Goal: Task Accomplishment & Management: Manage account settings

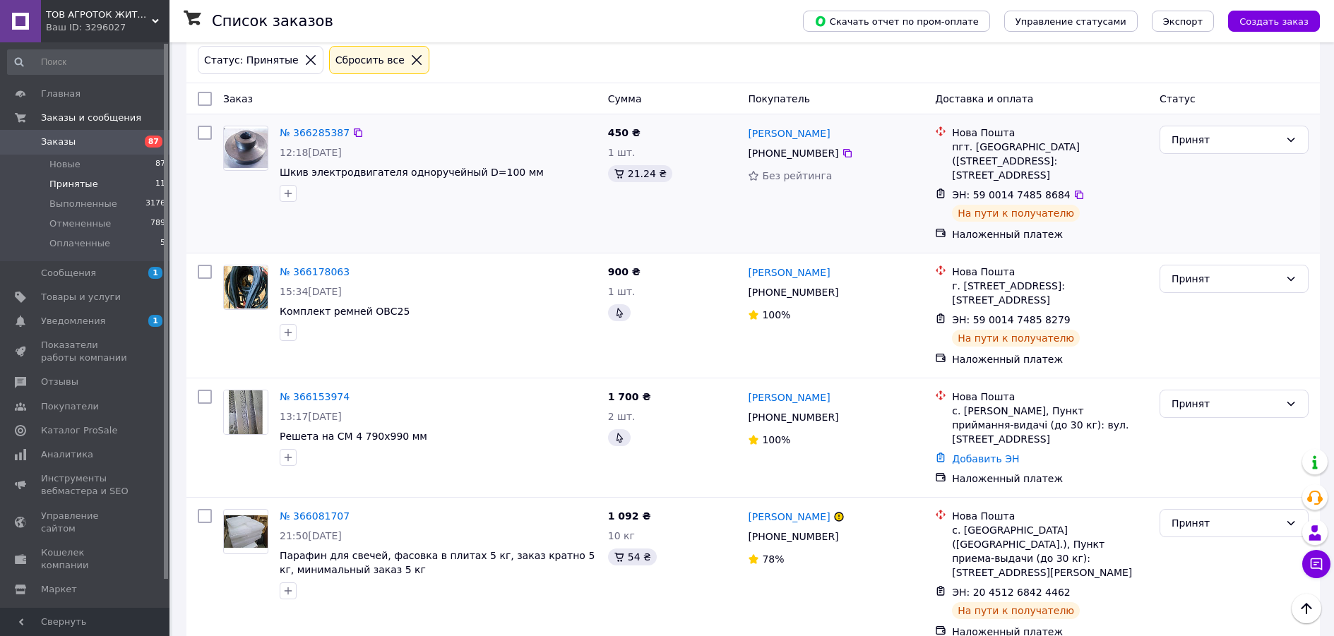
scroll to position [71, 0]
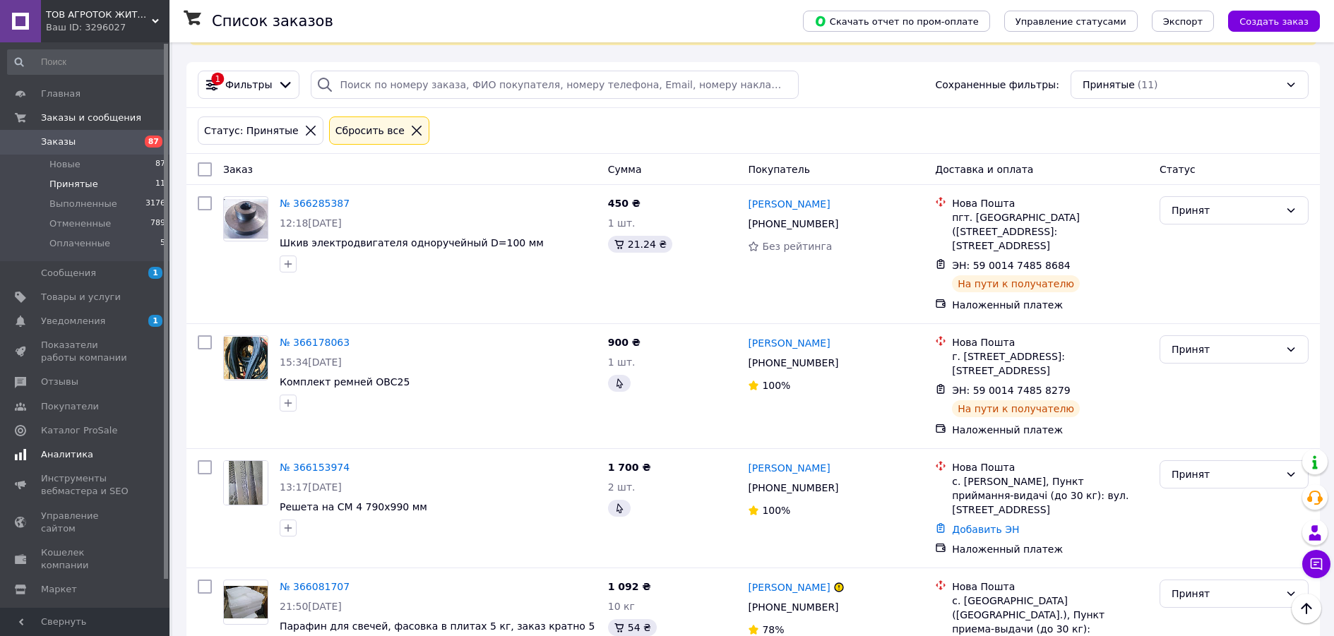
click at [44, 455] on span "Аналитика" at bounding box center [67, 454] width 52 height 13
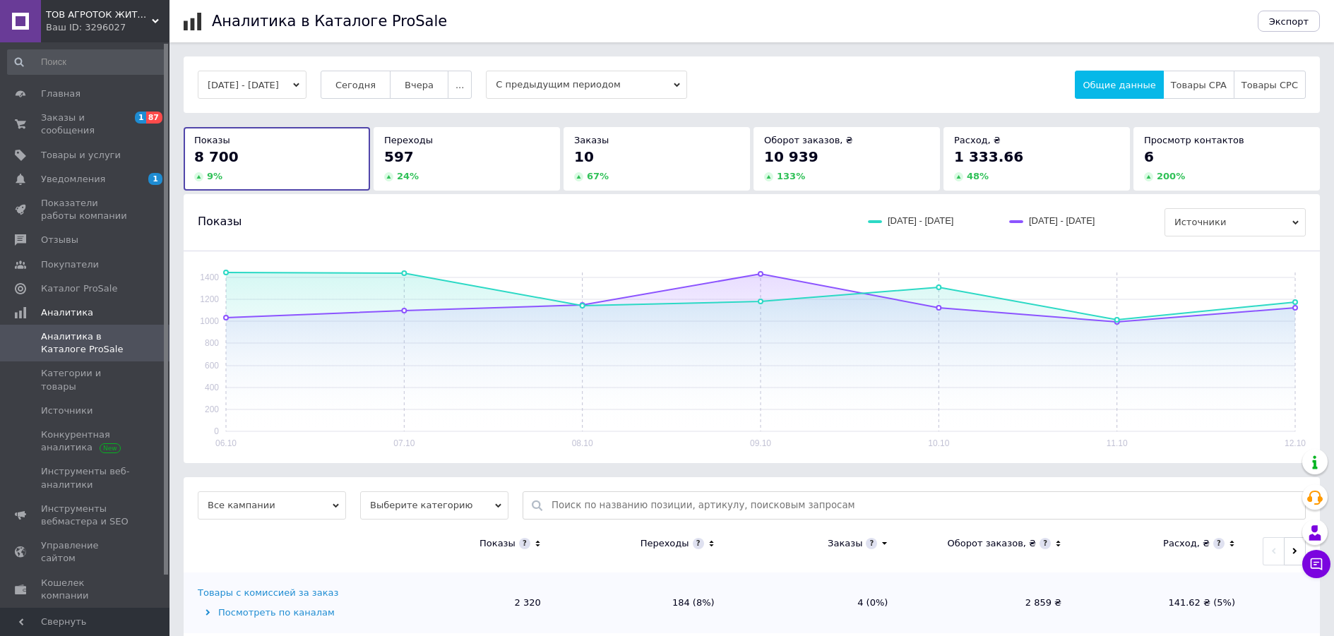
click at [1027, 141] on div "Расход, ₴" at bounding box center [1036, 140] width 165 height 13
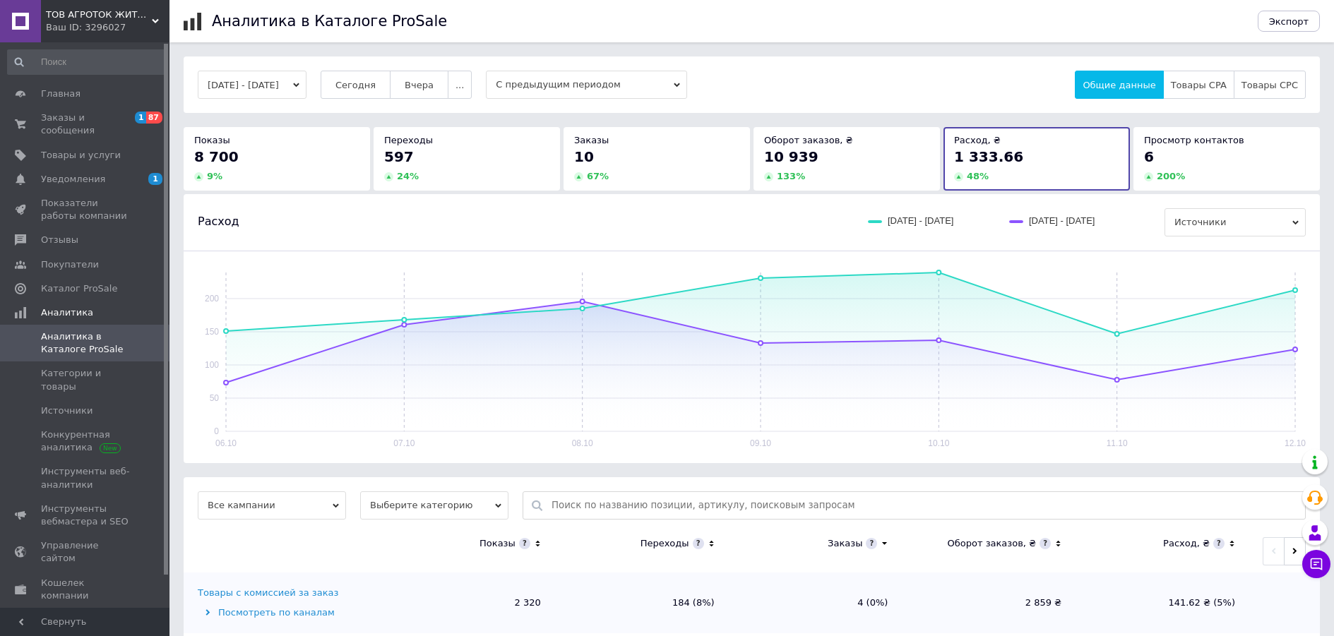
click at [767, 161] on span "10 939" at bounding box center [791, 156] width 54 height 17
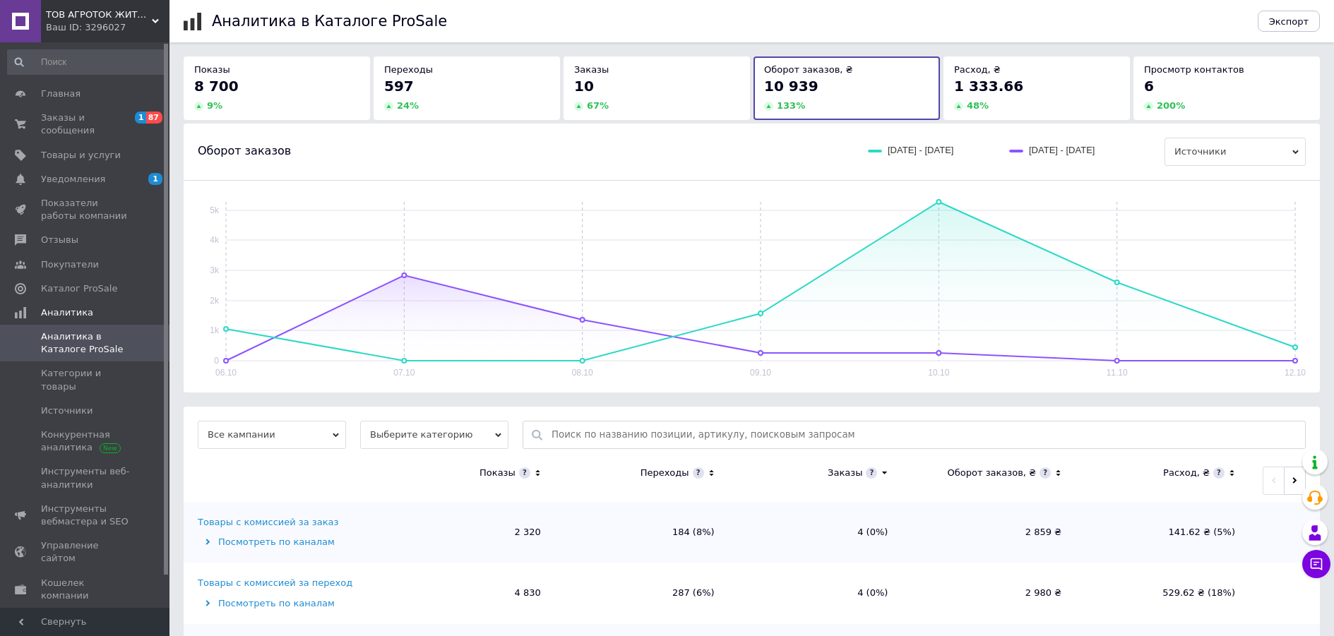
scroll to position [208, 0]
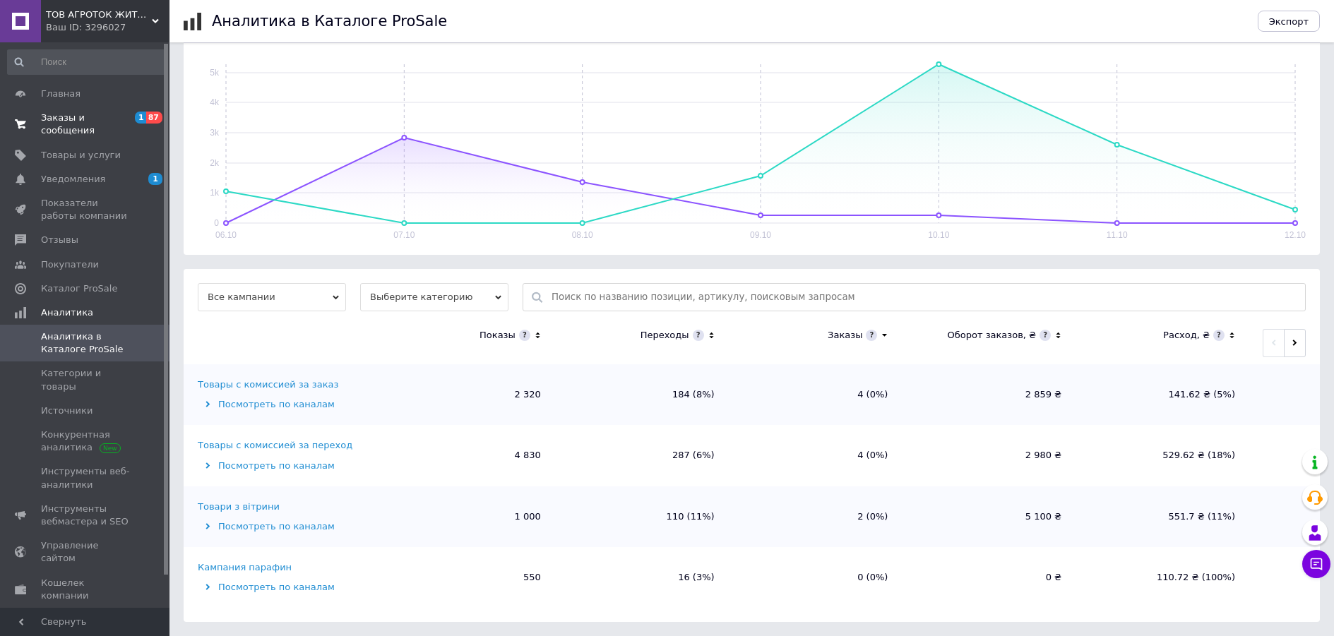
click at [102, 115] on span "Заказы и сообщения" at bounding box center [86, 124] width 90 height 25
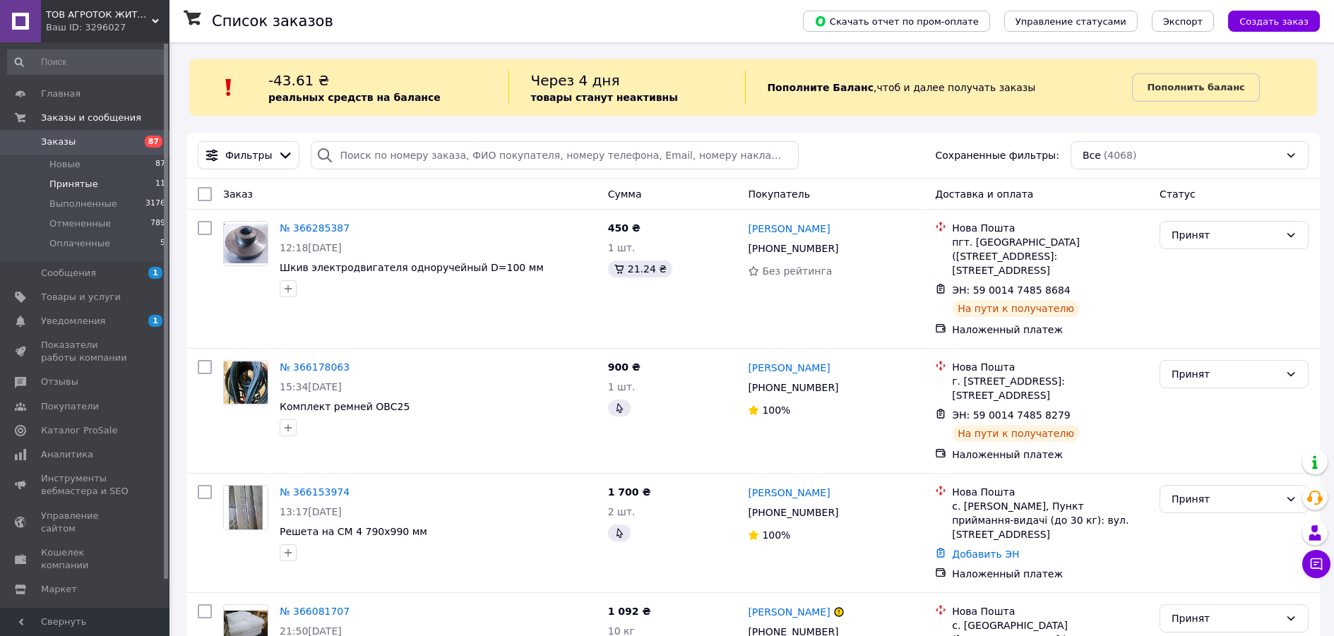
click at [85, 182] on span "Принятые" at bounding box center [73, 184] width 49 height 13
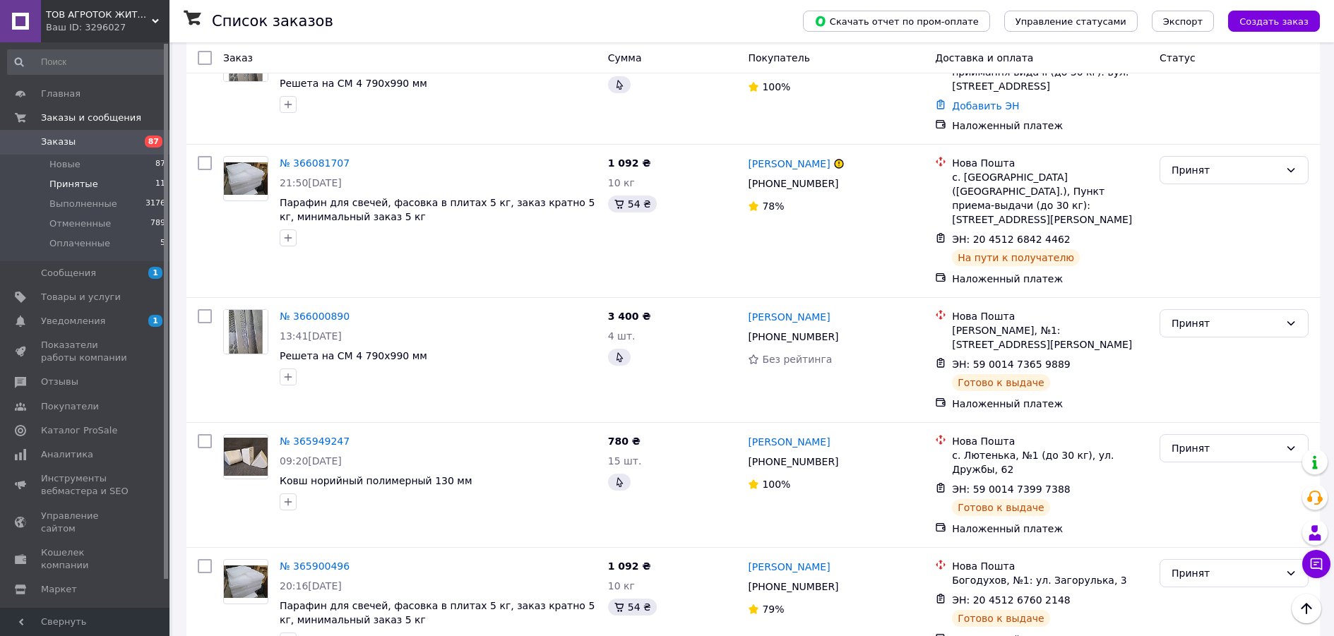
scroll to position [565, 0]
